Goal: Find specific fact: Find specific fact

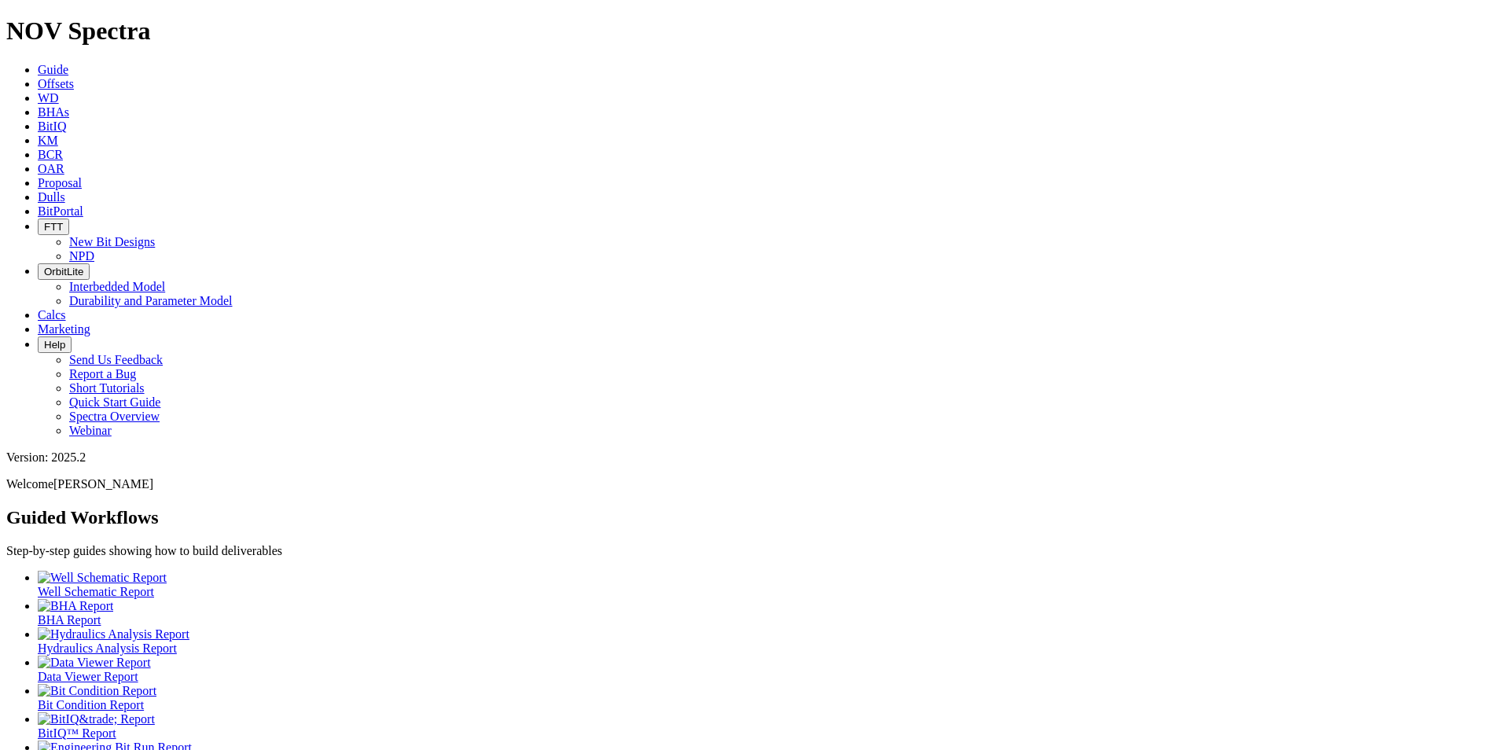
click at [65, 190] on span "Dulls" at bounding box center [52, 196] width 28 height 13
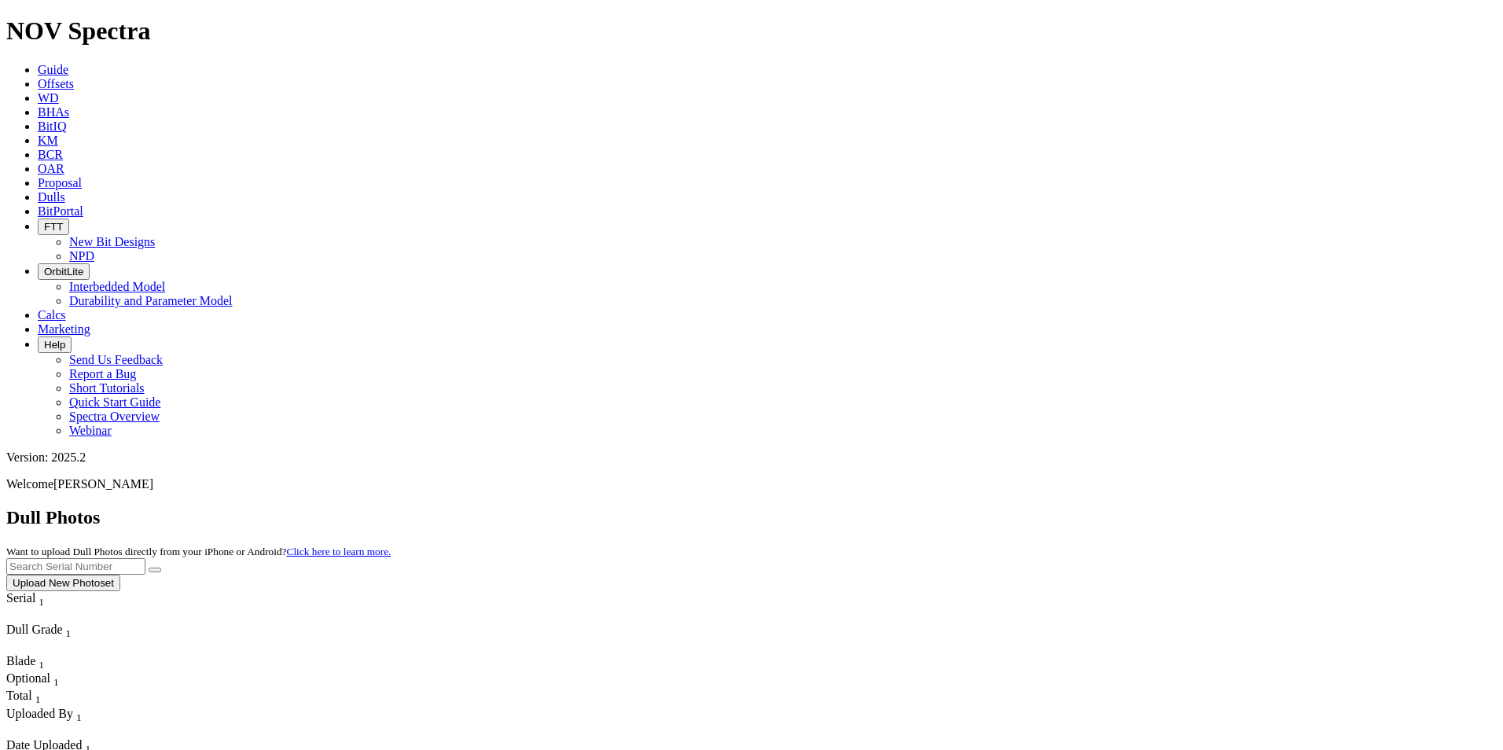
click at [145, 558] on input "text" at bounding box center [75, 566] width 139 height 17
type input "A313031"
click at [161, 568] on button "submit" at bounding box center [155, 570] width 13 height 5
